Goal: Task Accomplishment & Management: Complete application form

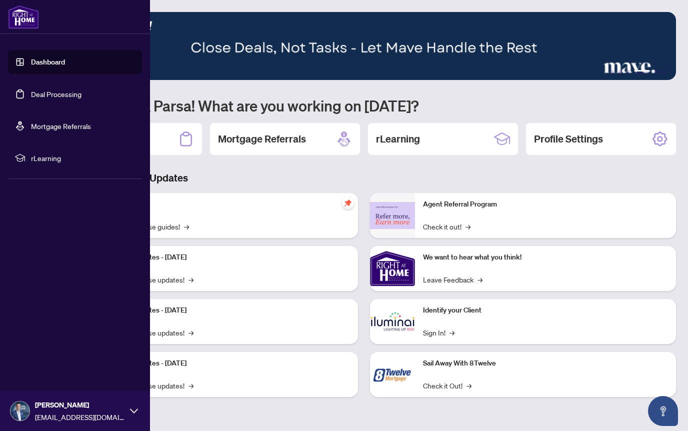
click at [46, 92] on link "Deal Processing" at bounding box center [56, 94] width 51 height 9
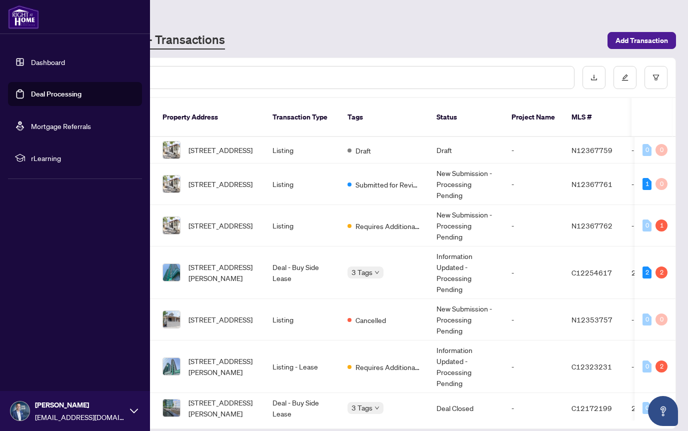
click at [47, 65] on link "Dashboard" at bounding box center [48, 62] width 34 height 9
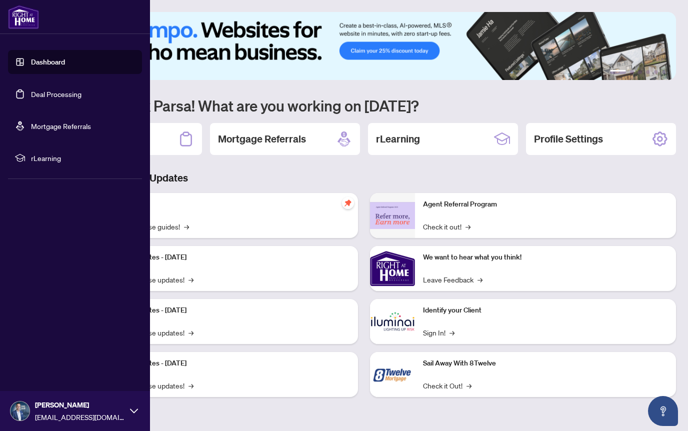
click at [47, 65] on link "Dashboard" at bounding box center [48, 62] width 34 height 9
click at [50, 99] on link "Deal Processing" at bounding box center [56, 94] width 51 height 9
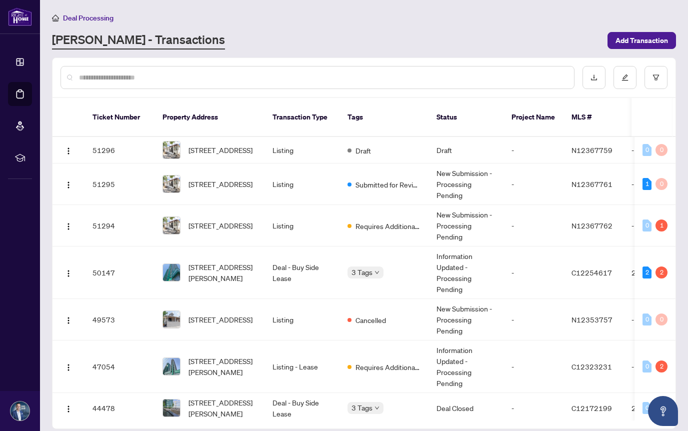
click at [238, 79] on input "text" at bounding box center [322, 77] width 487 height 11
paste input "*********"
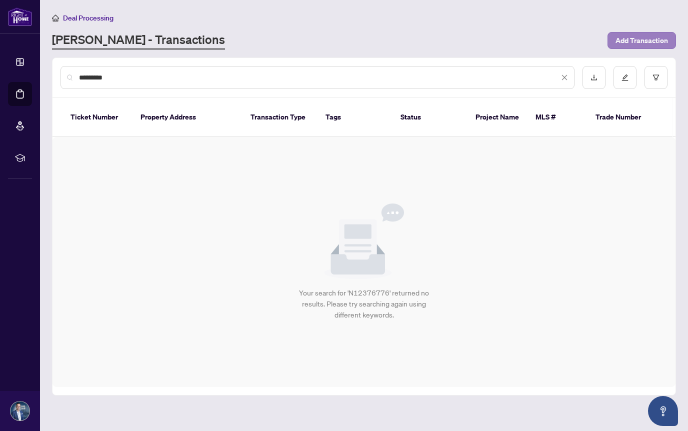
type input "*********"
click at [628, 44] on span "Add Transaction" at bounding box center [642, 41] width 53 height 16
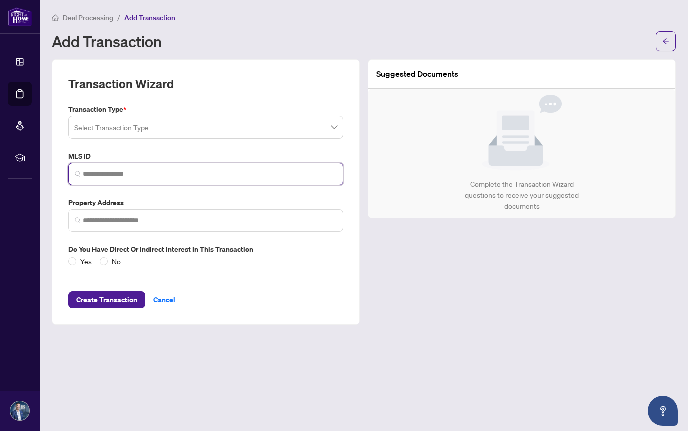
click at [177, 174] on input "search" at bounding box center [210, 174] width 254 height 11
paste input "*********"
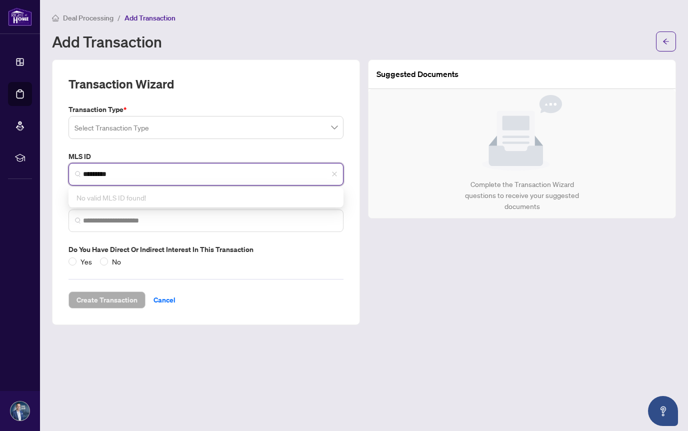
type input "*********"
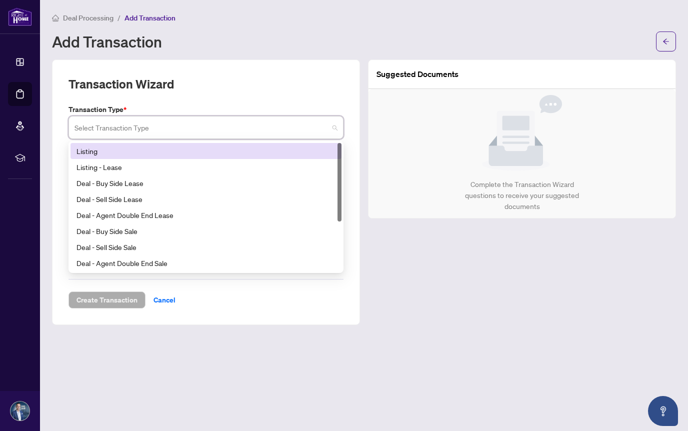
click at [161, 128] on input "search" at bounding box center [202, 129] width 254 height 22
click at [107, 152] on div "Listing" at bounding box center [206, 151] width 259 height 11
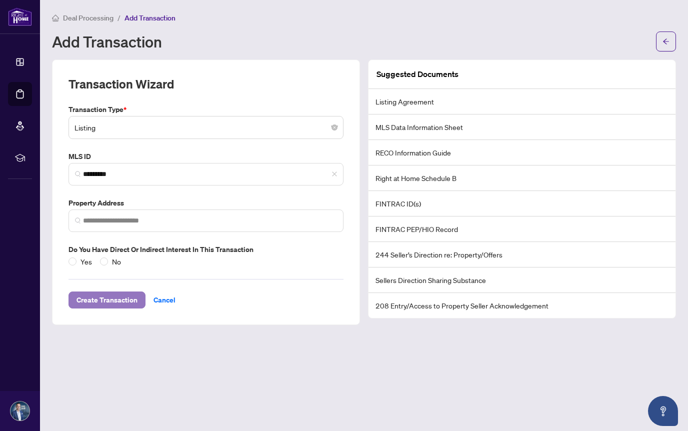
click at [112, 302] on span "Create Transaction" at bounding box center [107, 300] width 61 height 16
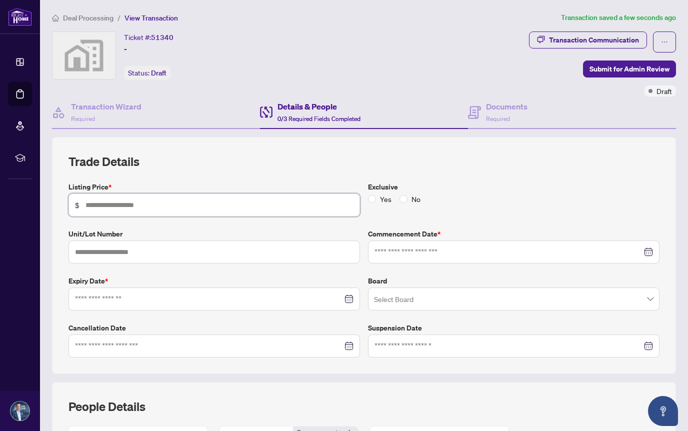
click at [125, 203] on input "text" at bounding box center [220, 205] width 268 height 11
type input "*******"
click at [86, 298] on input at bounding box center [209, 299] width 268 height 11
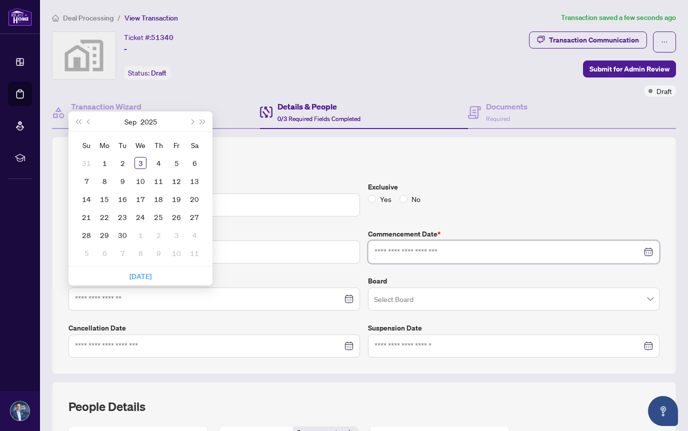
click at [392, 249] on input at bounding box center [509, 252] width 268 height 11
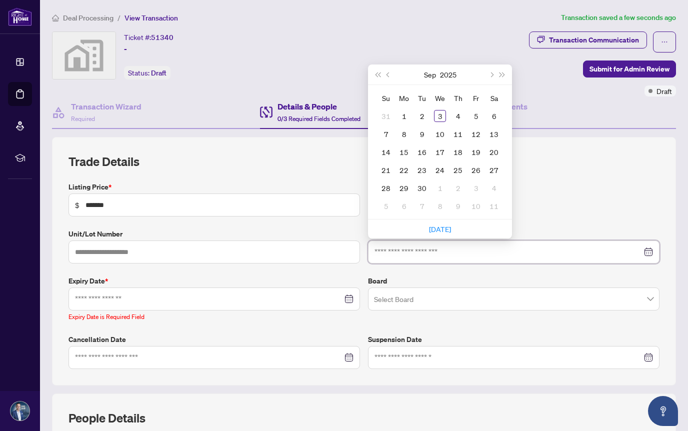
click at [393, 249] on input at bounding box center [509, 252] width 268 height 11
type input "**********"
drag, startPoint x: 440, startPoint y: 116, endPoint x: 213, endPoint y: 256, distance: 266.6
click at [440, 116] on div "3" at bounding box center [440, 116] width 12 height 12
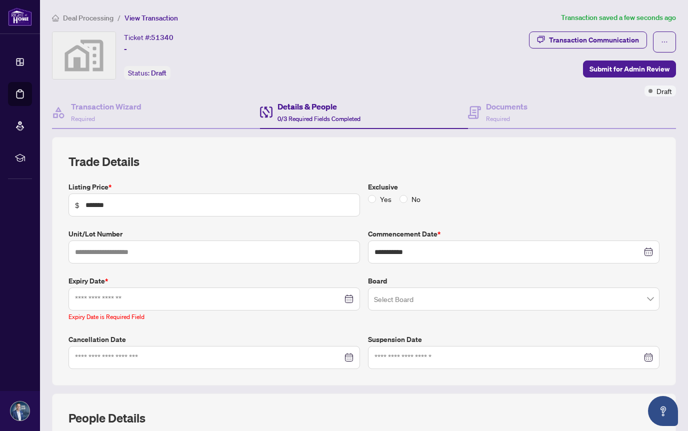
click at [185, 304] on div at bounding box center [215, 299] width 292 height 23
click at [234, 302] on input at bounding box center [209, 299] width 268 height 11
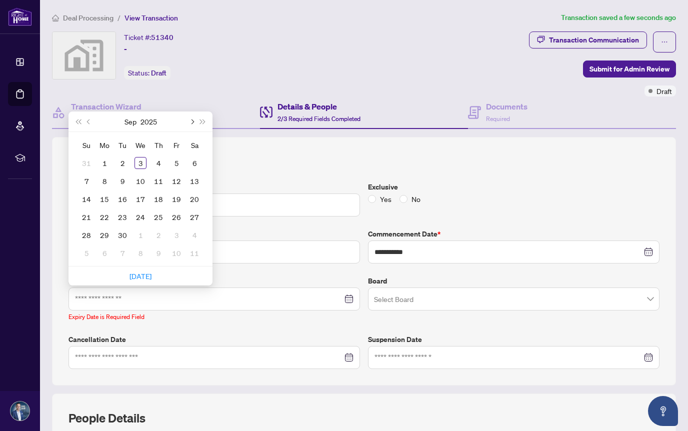
click at [191, 117] on button "Next month (PageDown)" at bounding box center [191, 122] width 11 height 20
click at [195, 120] on button "Next month (PageDown)" at bounding box center [191, 122] width 11 height 20
click at [195, 121] on button "Next month (PageDown)" at bounding box center [191, 122] width 11 height 20
type input "**********"
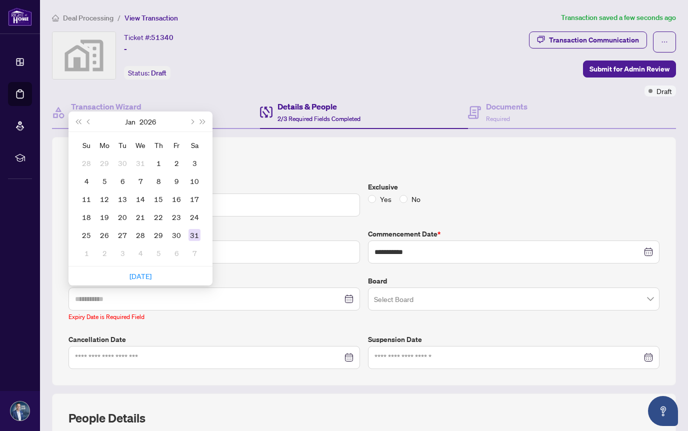
click at [193, 236] on div "31" at bounding box center [195, 235] width 12 height 12
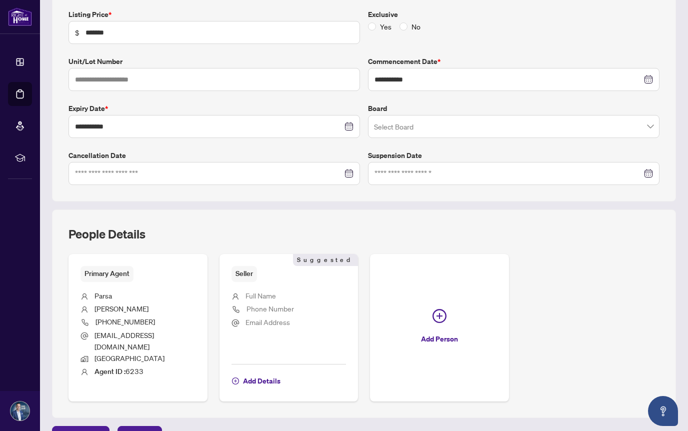
scroll to position [179, 0]
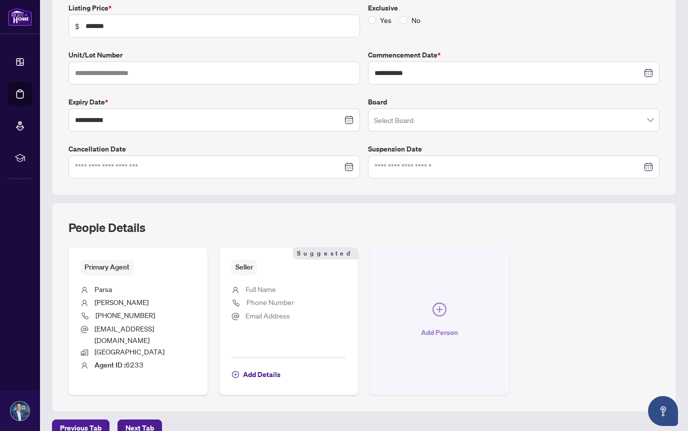
click at [439, 307] on icon "plus-circle" at bounding box center [440, 310] width 6 height 6
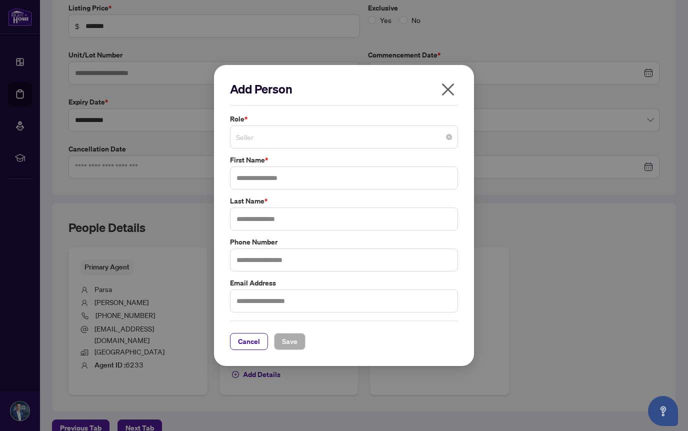
click at [329, 133] on span "Seller" at bounding box center [344, 137] width 216 height 19
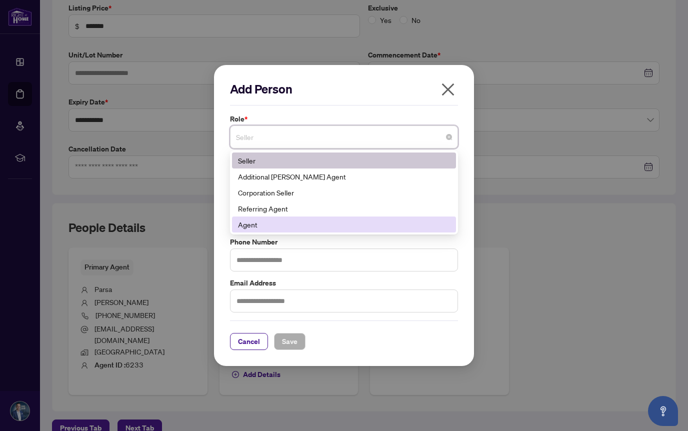
click at [272, 224] on div "Agent" at bounding box center [344, 224] width 212 height 11
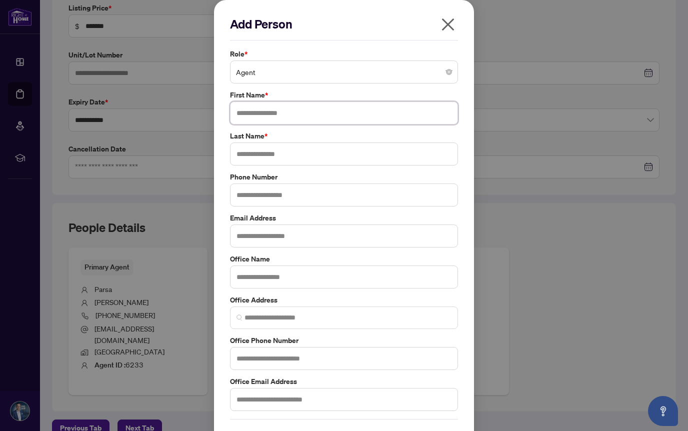
click at [278, 111] on input "text" at bounding box center [344, 113] width 228 height 23
type input "****"
type input "******"
click at [252, 233] on input "text" at bounding box center [344, 236] width 228 height 23
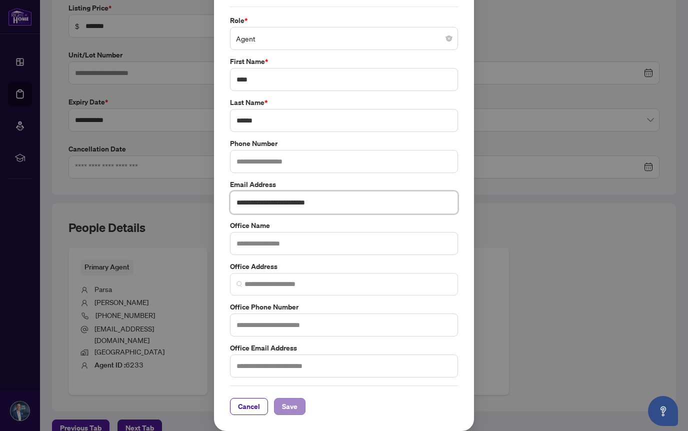
type input "**********"
click at [290, 409] on span "Save" at bounding box center [290, 407] width 16 height 16
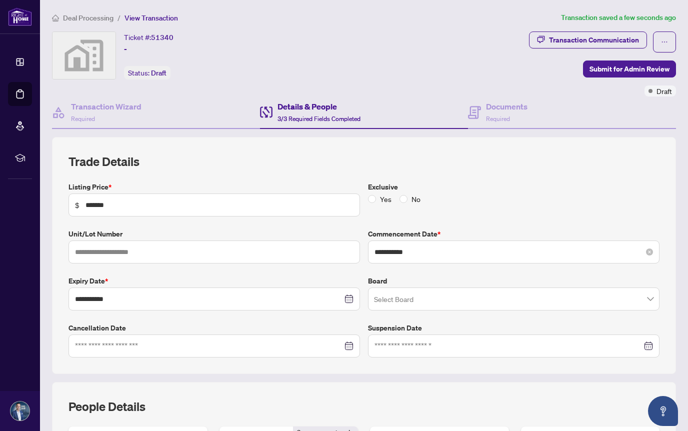
scroll to position [1, 0]
click at [495, 111] on div "Documents Required" at bounding box center [507, 112] width 42 height 24
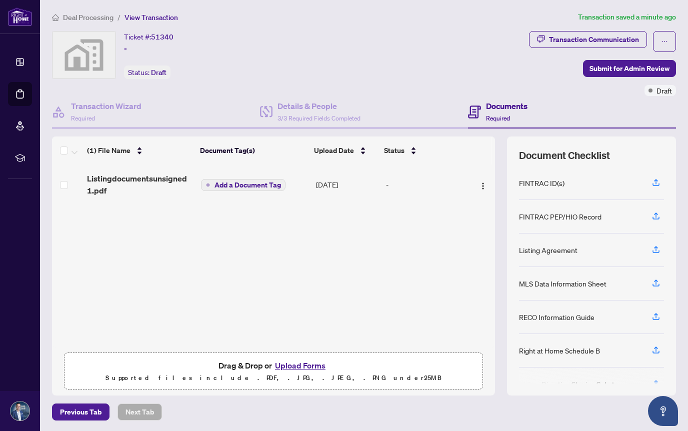
click at [293, 367] on button "Upload Forms" at bounding box center [300, 365] width 57 height 13
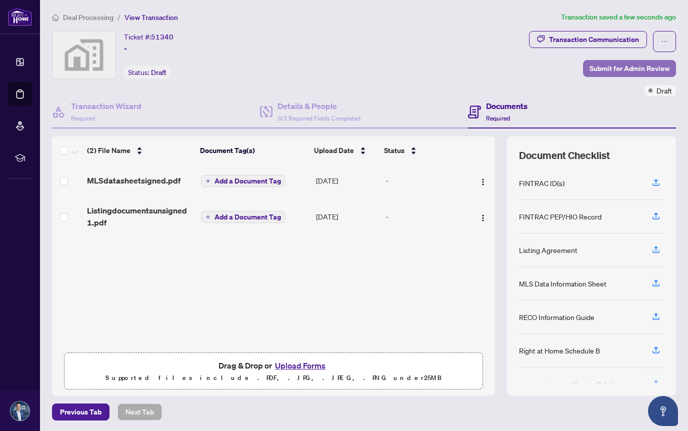
click at [625, 67] on span "Submit for Admin Review" at bounding box center [630, 69] width 80 height 16
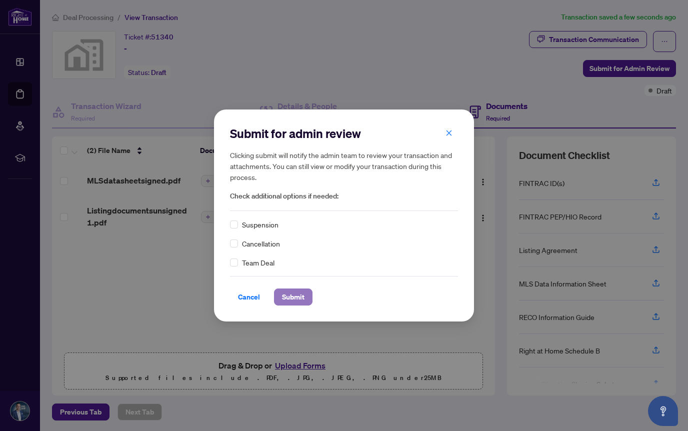
click at [283, 298] on span "Submit" at bounding box center [293, 297] width 23 height 16
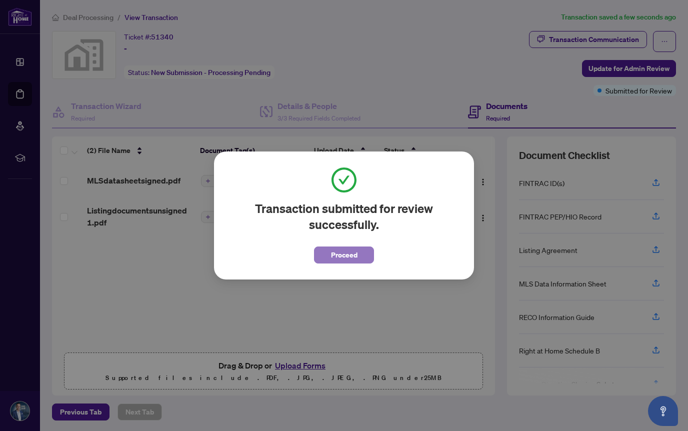
click at [332, 258] on span "Proceed" at bounding box center [344, 255] width 27 height 16
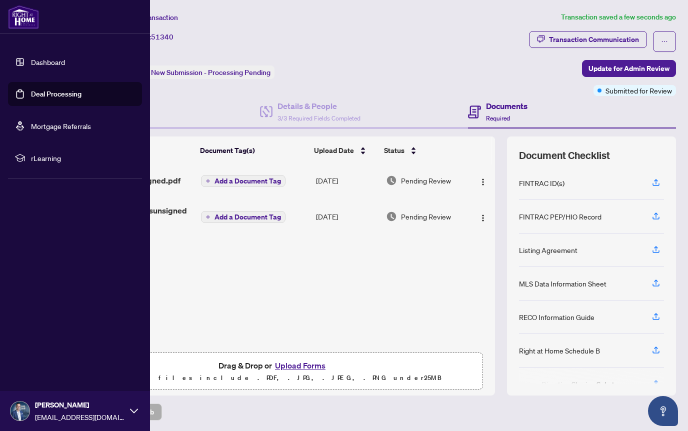
click at [37, 92] on link "Deal Processing" at bounding box center [56, 94] width 51 height 9
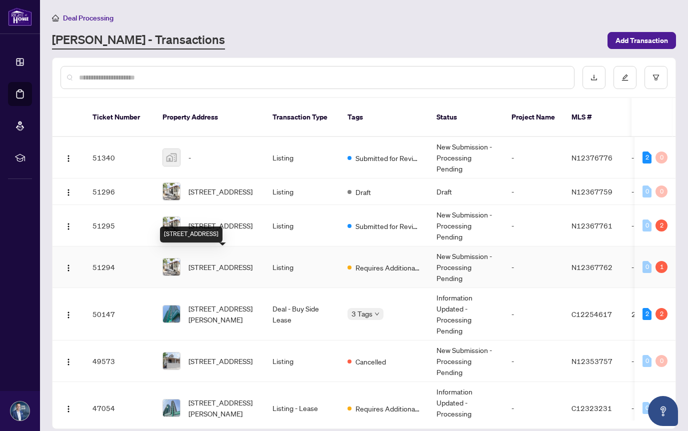
click at [204, 262] on span "[STREET_ADDRESS]" at bounding box center [221, 267] width 64 height 11
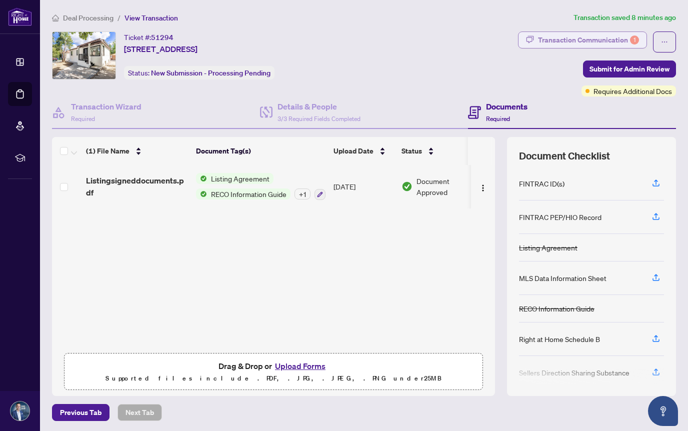
click at [591, 39] on div "Transaction Communication 1" at bounding box center [588, 40] width 101 height 16
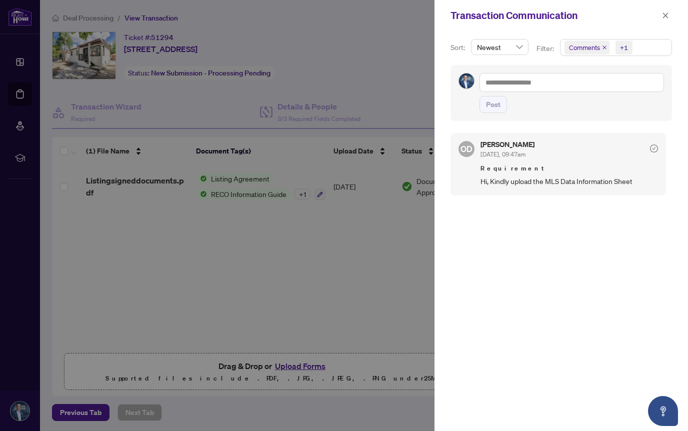
click at [392, 241] on div at bounding box center [344, 215] width 688 height 431
click at [667, 16] on icon "close" at bounding box center [665, 15] width 7 height 7
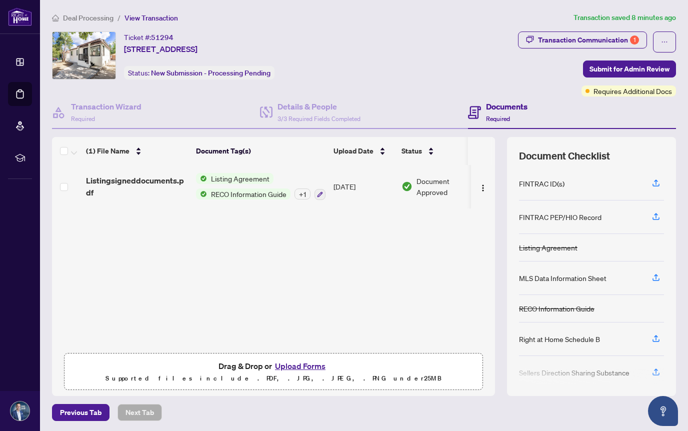
click at [235, 177] on span "Listing Agreement" at bounding box center [240, 178] width 67 height 11
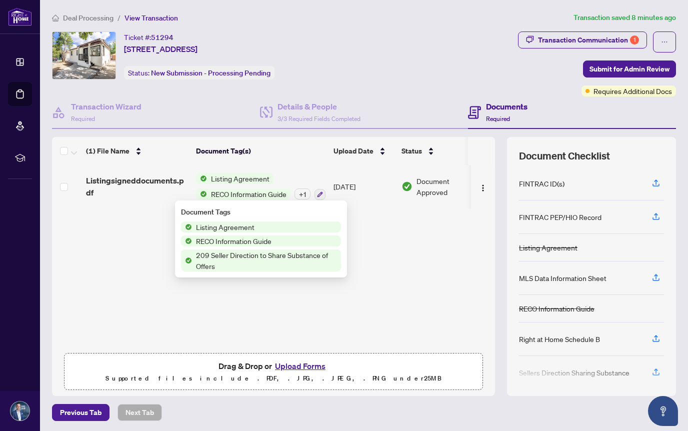
click at [219, 229] on span "Listing Agreement" at bounding box center [225, 227] width 67 height 11
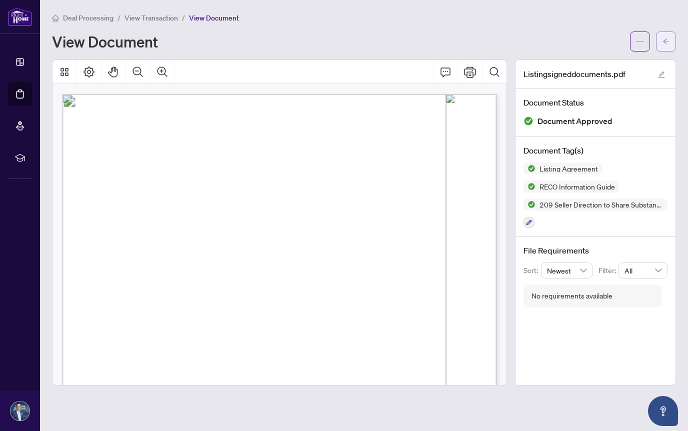
click at [665, 44] on icon "arrow-left" at bounding box center [666, 41] width 7 height 7
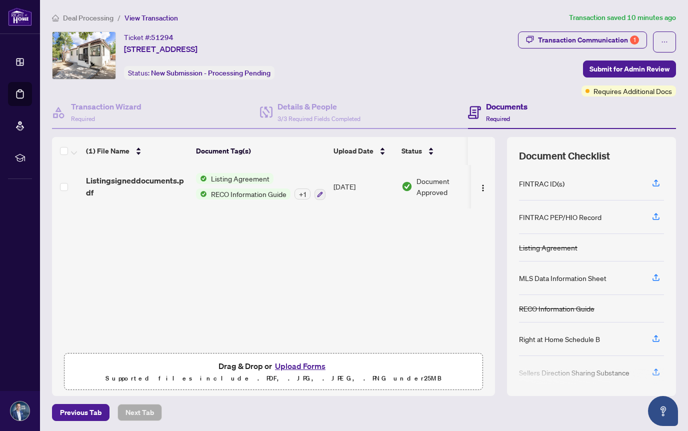
click at [288, 365] on button "Upload Forms" at bounding box center [300, 366] width 57 height 13
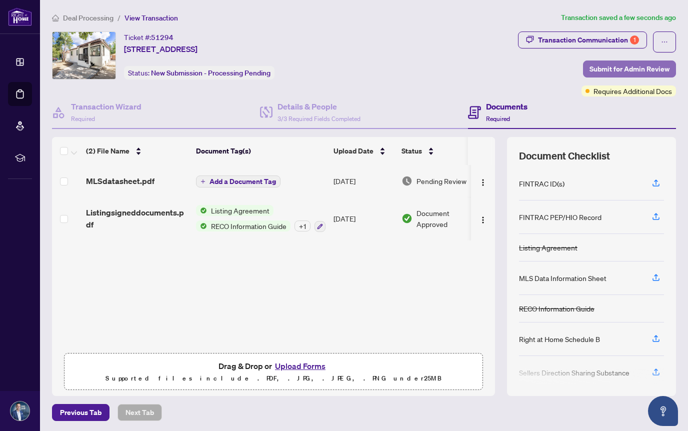
click at [623, 68] on span "Submit for Admin Review" at bounding box center [630, 69] width 80 height 16
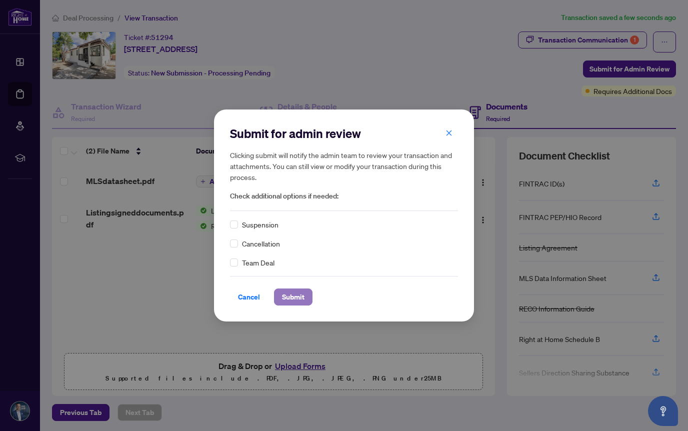
click at [298, 294] on span "Submit" at bounding box center [293, 297] width 23 height 16
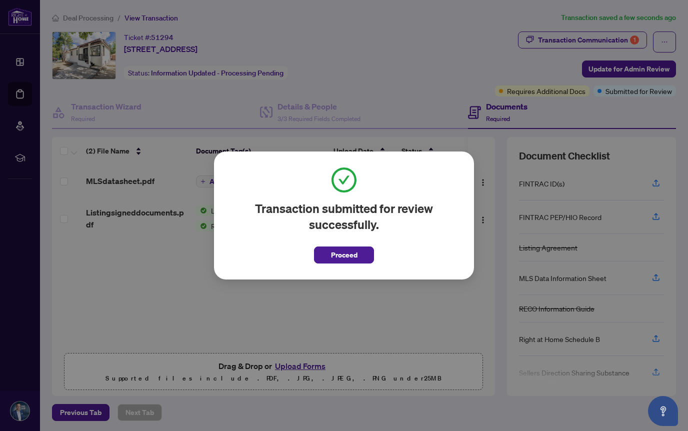
click at [375, 91] on div "Transaction submitted for review successfully. Proceed Cancel OK" at bounding box center [344, 215] width 688 height 431
click at [336, 255] on span "Proceed" at bounding box center [344, 255] width 27 height 16
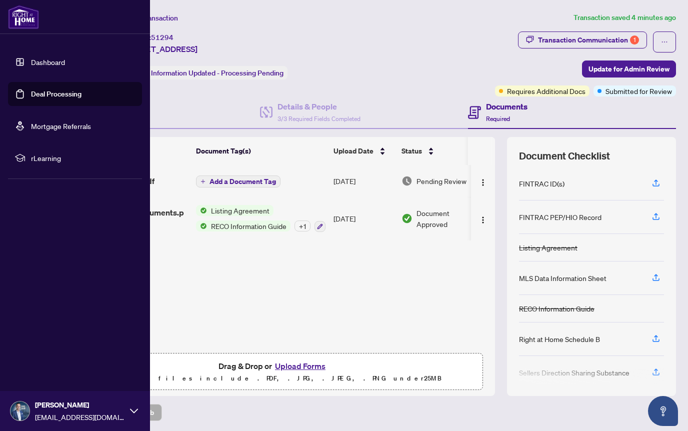
click at [53, 92] on link "Deal Processing" at bounding box center [56, 94] width 51 height 9
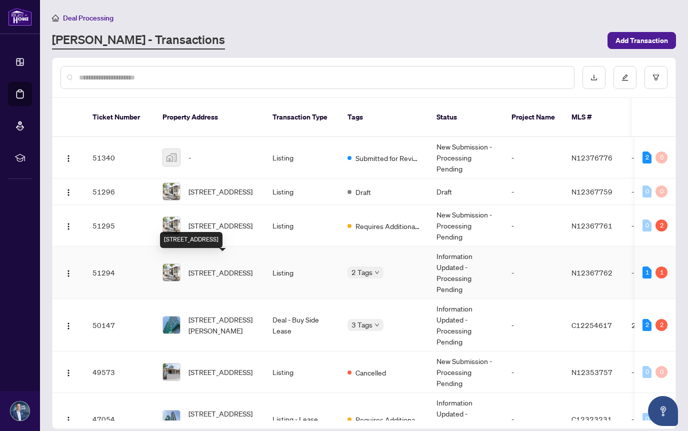
click at [225, 269] on span "[STREET_ADDRESS]" at bounding box center [221, 272] width 64 height 11
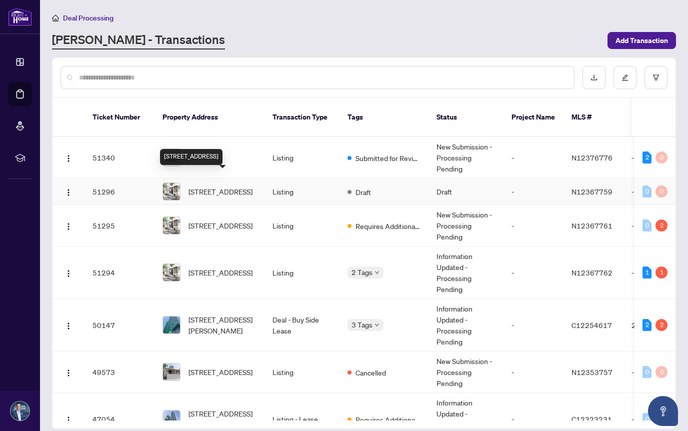
click at [217, 186] on span "[STREET_ADDRESS]" at bounding box center [221, 191] width 64 height 11
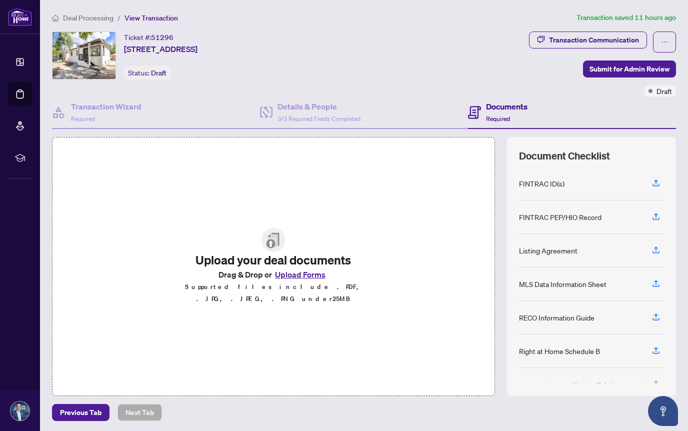
scroll to position [1, 0]
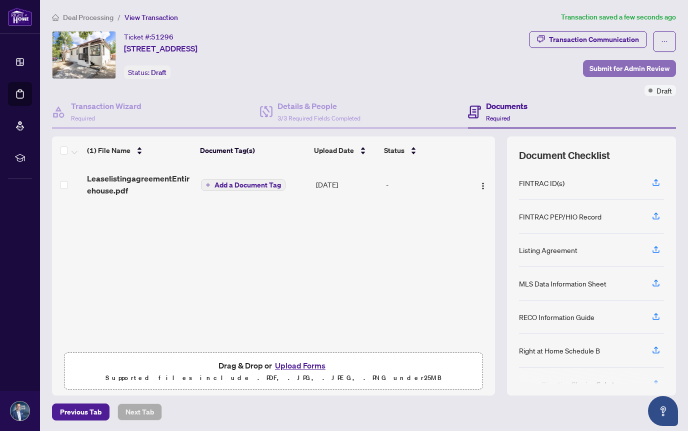
click at [609, 67] on span "Submit for Admin Review" at bounding box center [630, 69] width 80 height 16
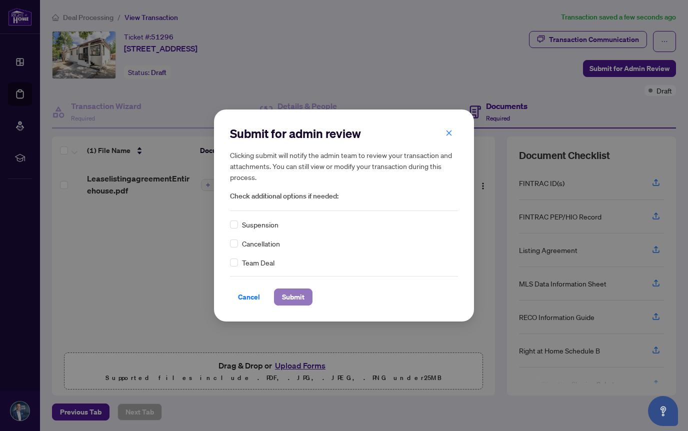
click at [285, 296] on span "Submit" at bounding box center [293, 297] width 23 height 16
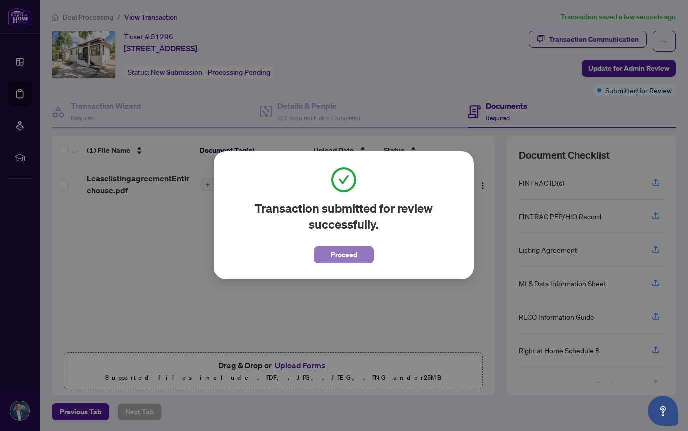
click at [350, 255] on span "Proceed" at bounding box center [344, 255] width 27 height 16
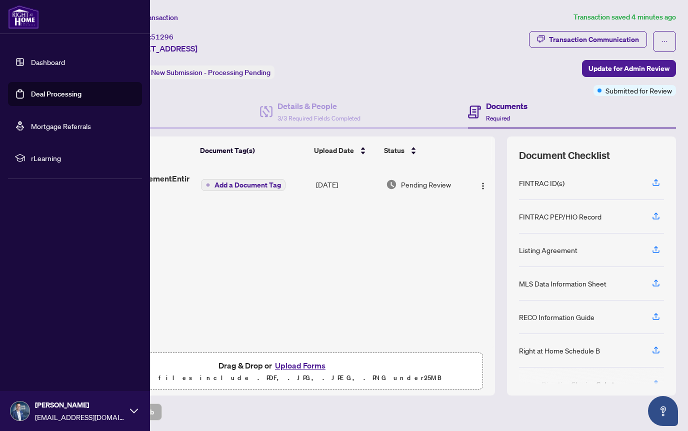
click at [52, 94] on link "Deal Processing" at bounding box center [56, 94] width 51 height 9
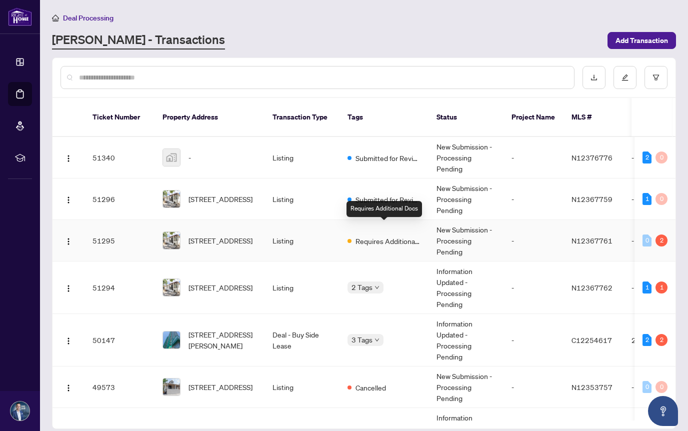
click at [365, 236] on span "Requires Additional Docs" at bounding box center [388, 241] width 65 height 11
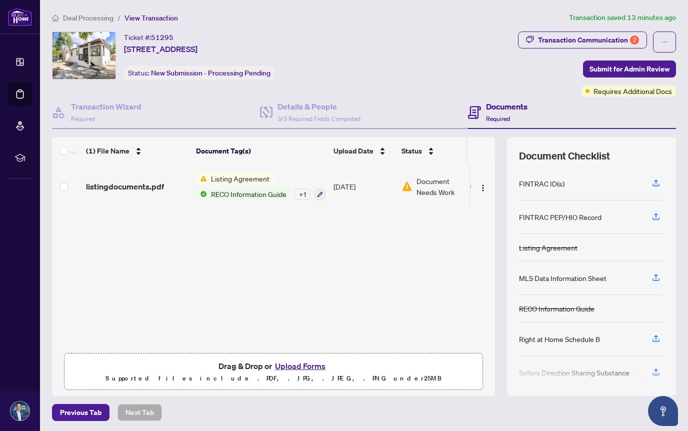
click at [263, 179] on span "Listing Agreement" at bounding box center [240, 178] width 67 height 11
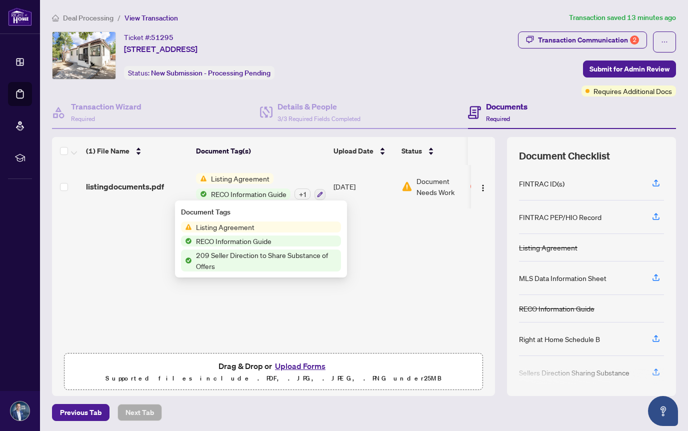
click at [232, 227] on span "Listing Agreement" at bounding box center [225, 227] width 67 height 11
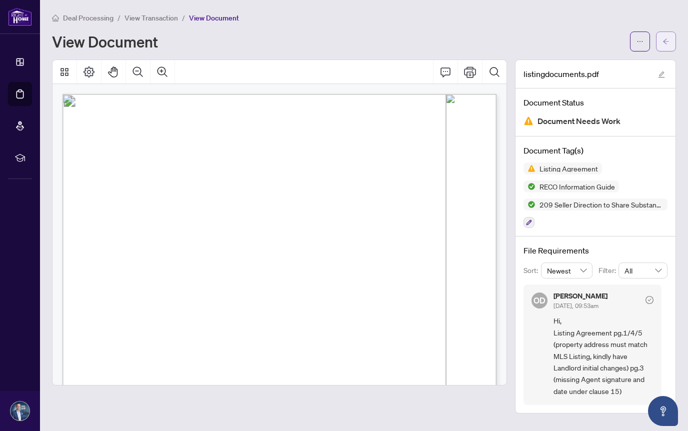
click at [662, 43] on button "button" at bounding box center [666, 42] width 20 height 20
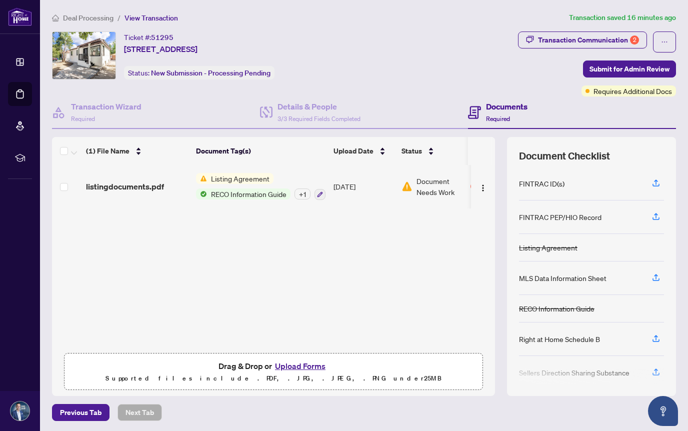
scroll to position [1, 0]
click at [628, 38] on div "Transaction Communication 2" at bounding box center [588, 40] width 101 height 16
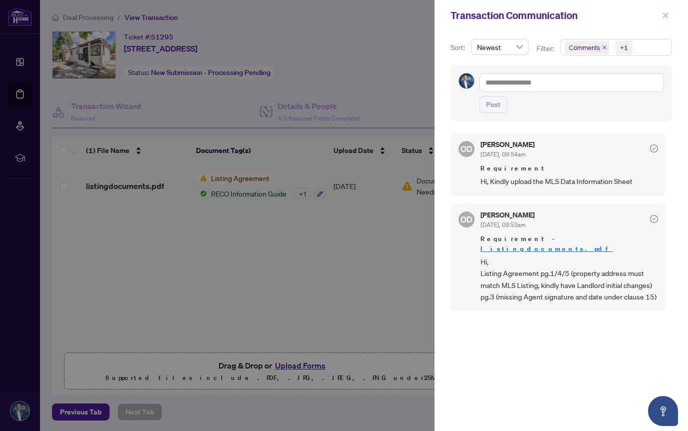
click at [666, 17] on icon "close" at bounding box center [665, 15] width 7 height 7
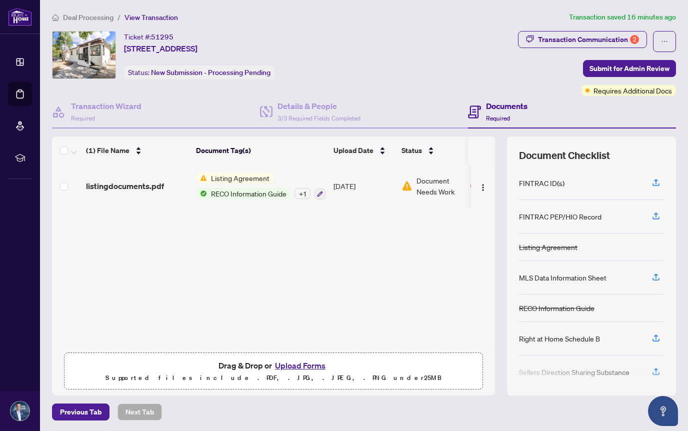
click at [434, 67] on div "Ticket #: 51295 [STREET_ADDRESS] Status: New Submission - Processing Pending" at bounding box center [283, 55] width 462 height 48
click at [631, 43] on div "Transaction Communication 2" at bounding box center [588, 40] width 101 height 16
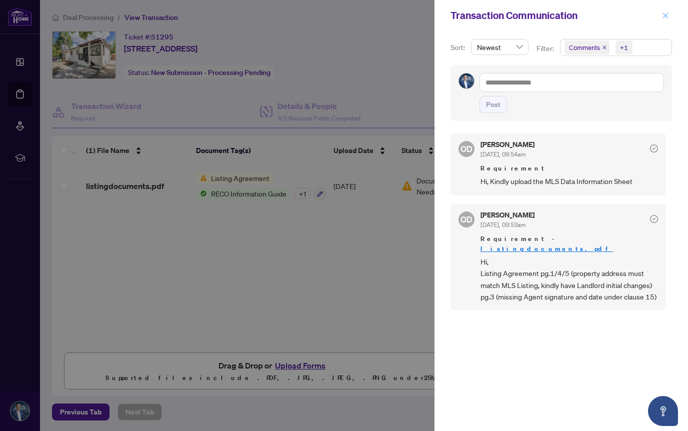
click at [664, 16] on icon "close" at bounding box center [665, 15] width 7 height 7
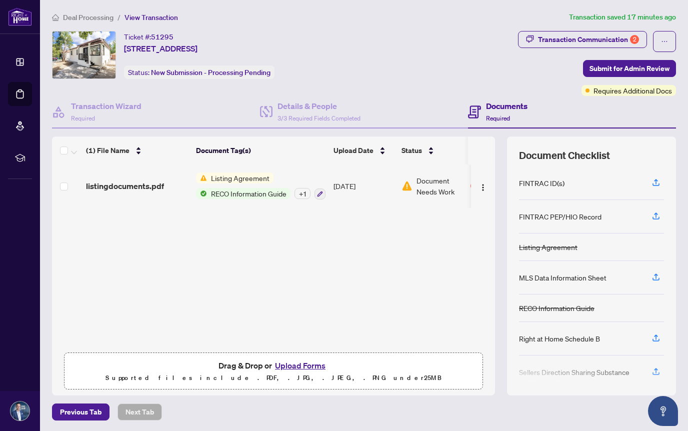
click at [664, 16] on article "Transaction saved 17 minutes ago" at bounding box center [622, 18] width 107 height 12
click at [541, 75] on div "Transaction Communication 2 Submit for Admin Review Requires Additional Docs" at bounding box center [597, 63] width 158 height 65
click at [611, 38] on div "Transaction Communication 2" at bounding box center [588, 40] width 101 height 16
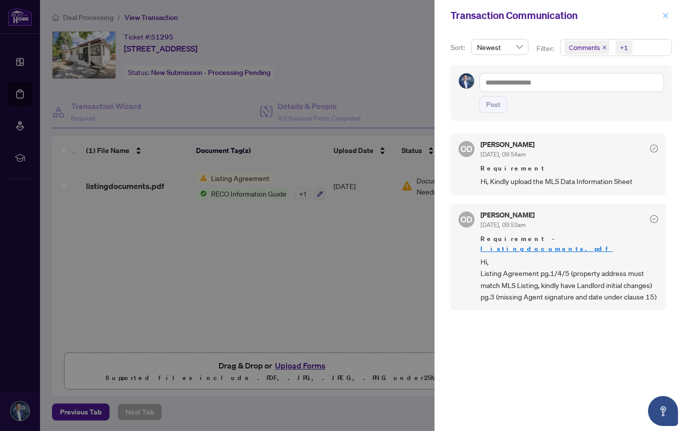
click at [666, 15] on icon "close" at bounding box center [666, 16] width 6 height 6
